Goal: Communication & Community: Participate in discussion

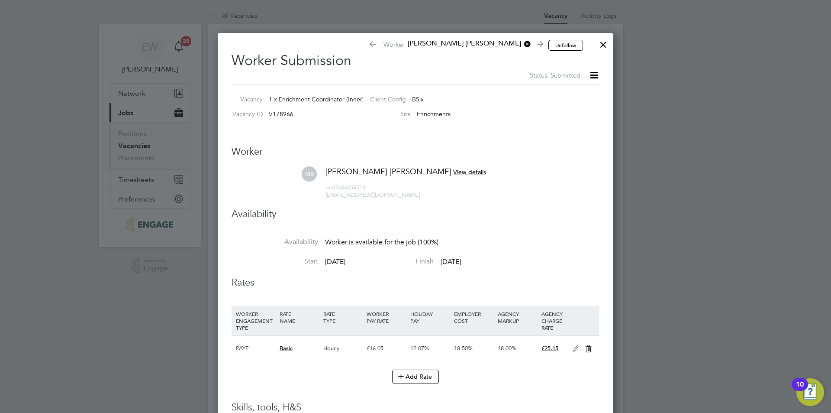
click at [607, 43] on div at bounding box center [604, 43] width 16 height 16
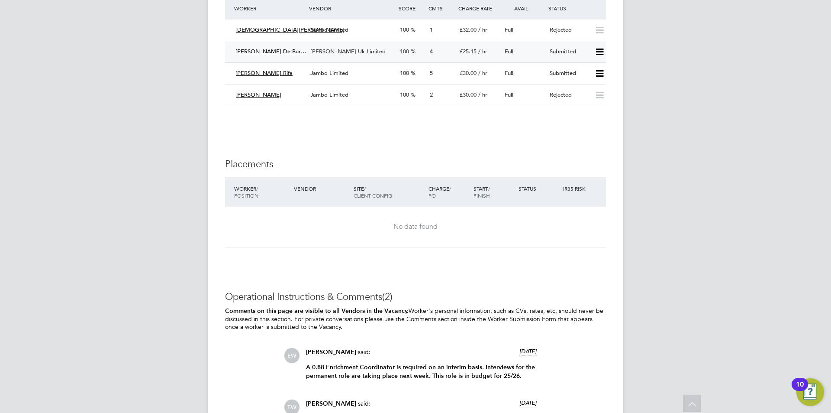
click at [332, 55] on span "[PERSON_NAME] Uk Limited" at bounding box center [347, 51] width 75 height 7
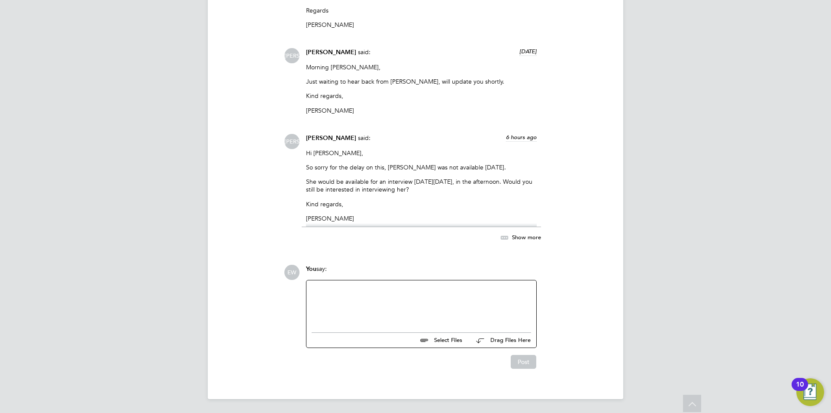
click at [391, 318] on div at bounding box center [422, 303] width 220 height 37
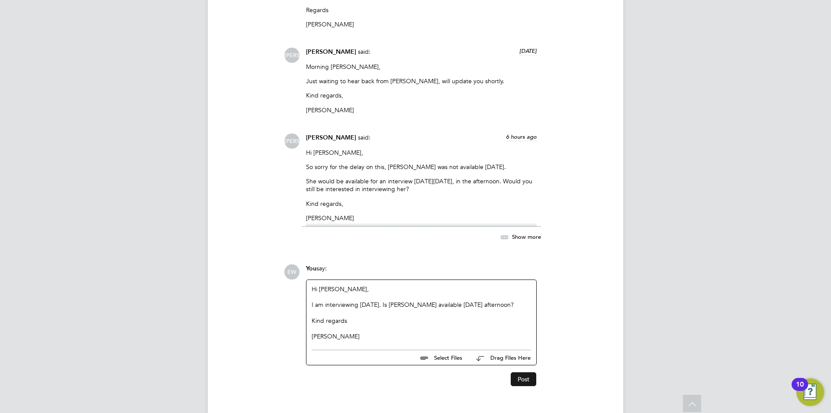
click at [532, 383] on button "Post" at bounding box center [524, 379] width 26 height 14
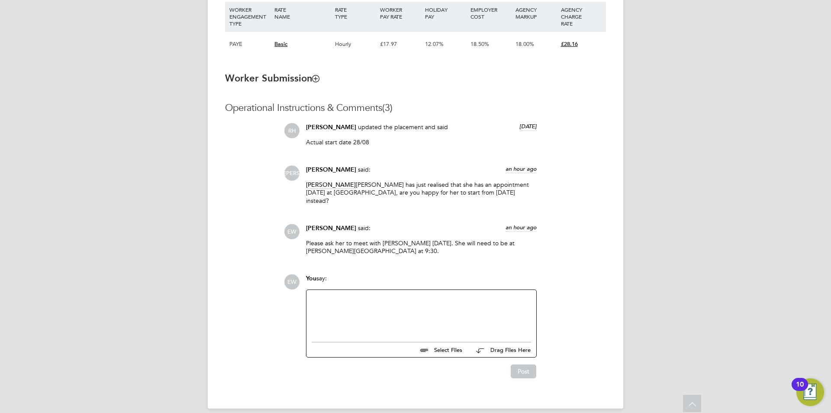
scroll to position [656, 0]
click at [446, 309] on div at bounding box center [422, 311] width 220 height 37
